Goal: Find specific page/section: Find specific page/section

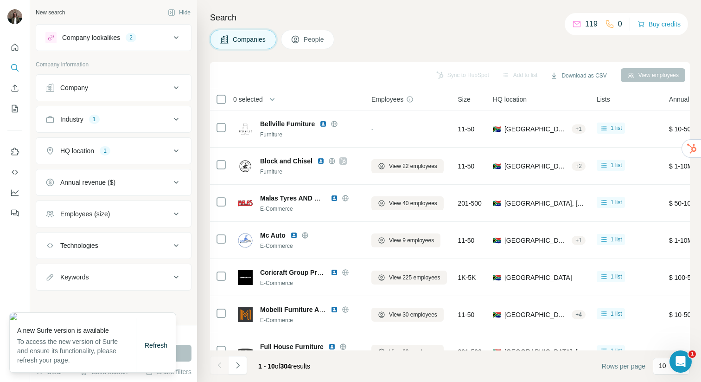
scroll to position [628, 0]
click at [154, 343] on span "Refresh" at bounding box center [156, 344] width 23 height 7
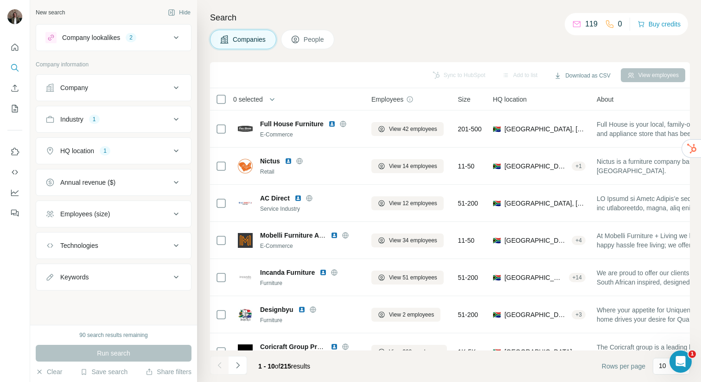
click at [301, 27] on div "Search Companies People Sync to HubSpot Add to list Download as CSV View employ…" at bounding box center [449, 191] width 504 height 382
click at [303, 37] on button "People" at bounding box center [308, 39] width 54 height 19
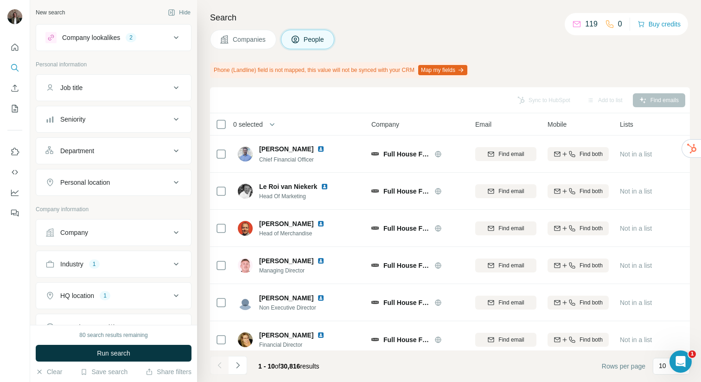
click at [218, 25] on div "Search Companies People Phone (Landline) field is not mapped, this value will n…" at bounding box center [449, 191] width 504 height 382
click at [226, 33] on button "Companies" at bounding box center [243, 39] width 66 height 19
